Goal: Transaction & Acquisition: Purchase product/service

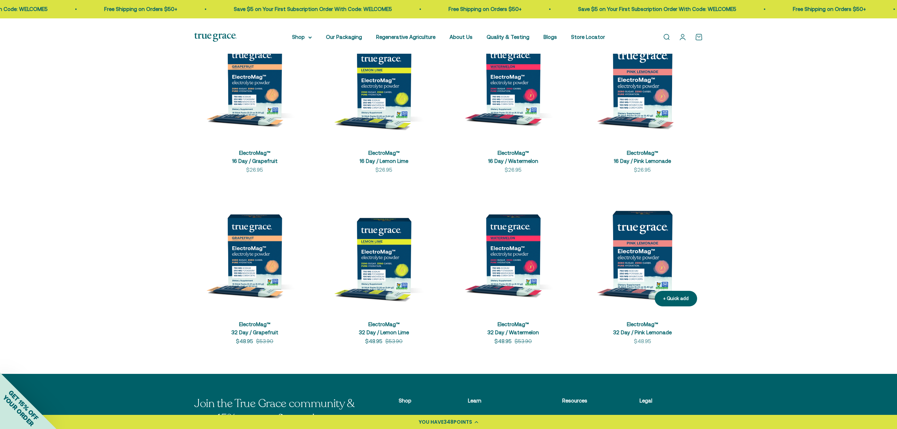
click at [646, 276] on img at bounding box center [642, 251] width 121 height 121
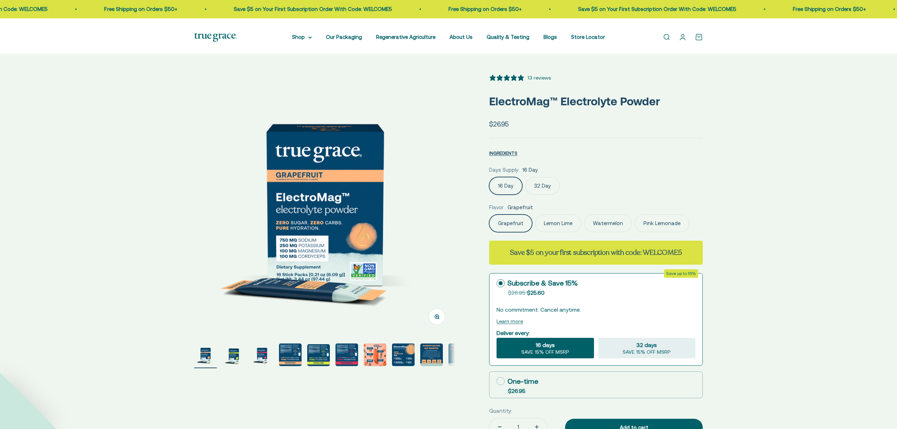
select select "3"
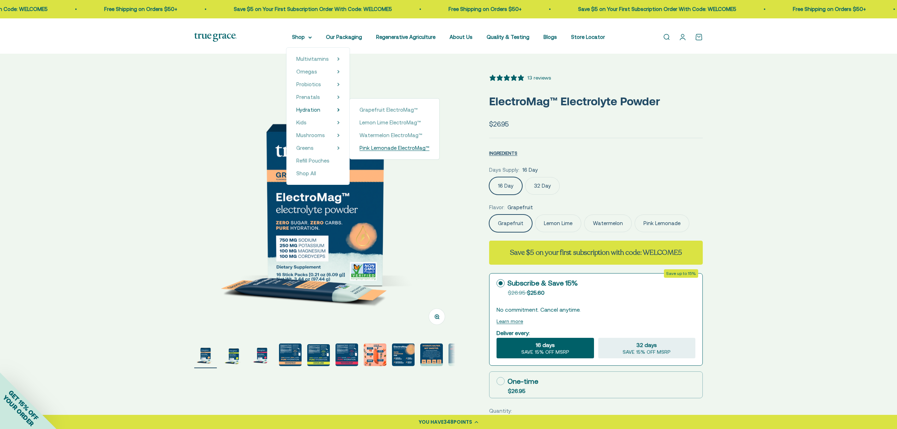
click at [394, 151] on span "Pink Lemonade ElectroMag™" at bounding box center [395, 148] width 70 height 6
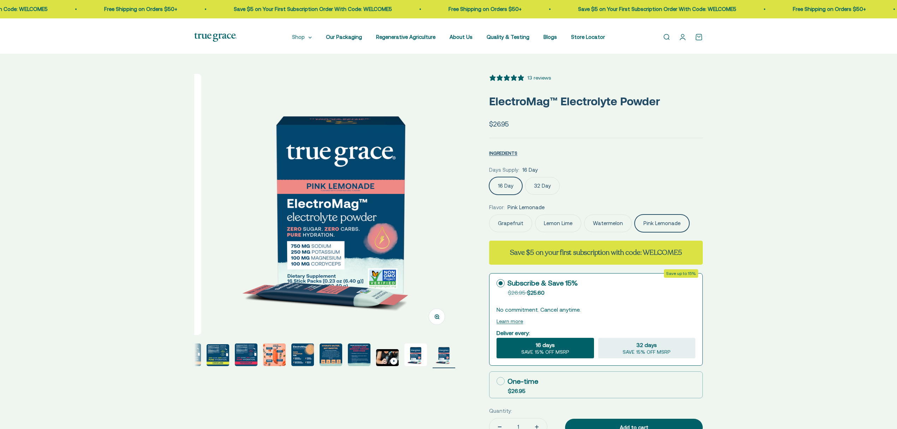
select select "3"
